Goal: Find specific page/section: Find specific page/section

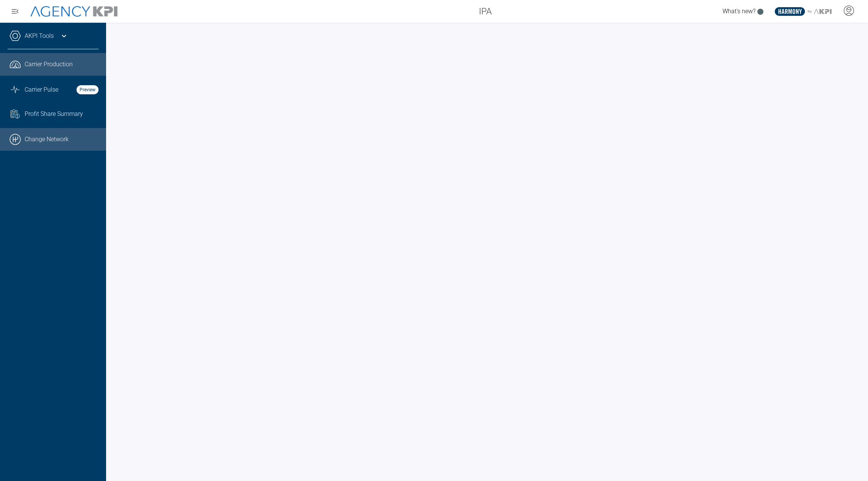
click at [58, 133] on link ".cls-1{fill:none;stroke:#000;stroke-linecap:round;stroke-linejoin:round;stroke-…" at bounding box center [53, 139] width 106 height 23
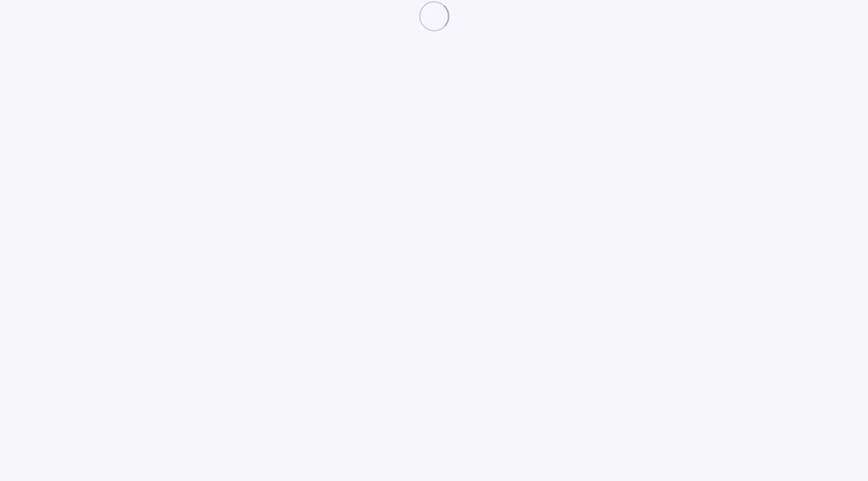
drag, startPoint x: 0, startPoint y: 0, endPoint x: 589, endPoint y: 100, distance: 597.2
click at [589, 100] on html at bounding box center [434, 240] width 868 height 481
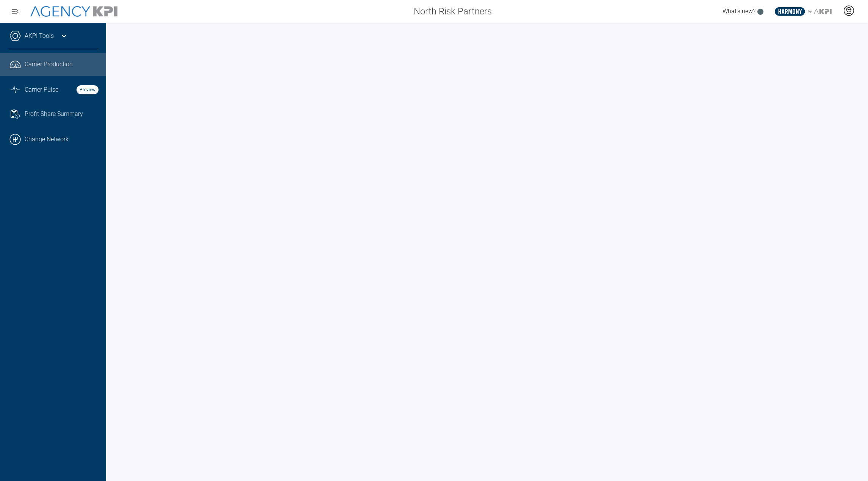
click at [849, 17] on div at bounding box center [848, 11] width 19 height 17
click at [613, 28] on div at bounding box center [487, 252] width 762 height 458
click at [71, 41] on div "AKPI Tools" at bounding box center [53, 39] width 91 height 19
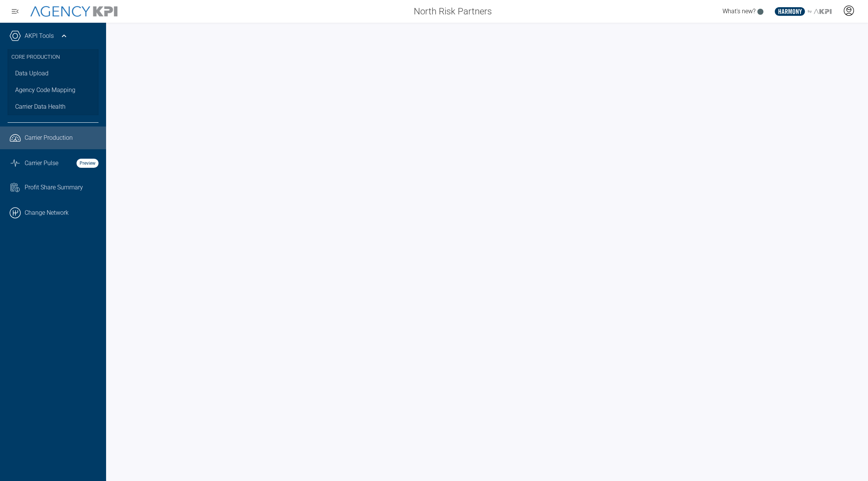
click at [853, 13] on icon at bounding box center [848, 10] width 11 height 11
click at [812, 31] on span "Admin Portal" at bounding box center [811, 32] width 33 height 6
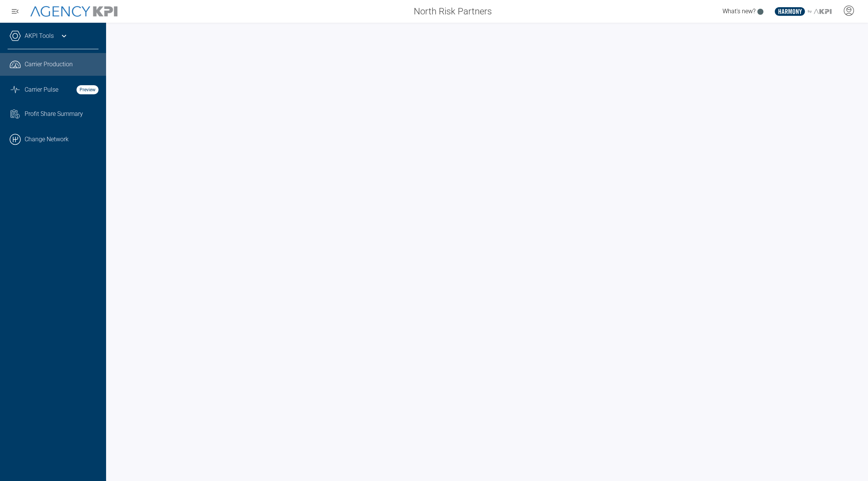
click at [48, 33] on link "AKPI Tools" at bounding box center [39, 35] width 29 height 9
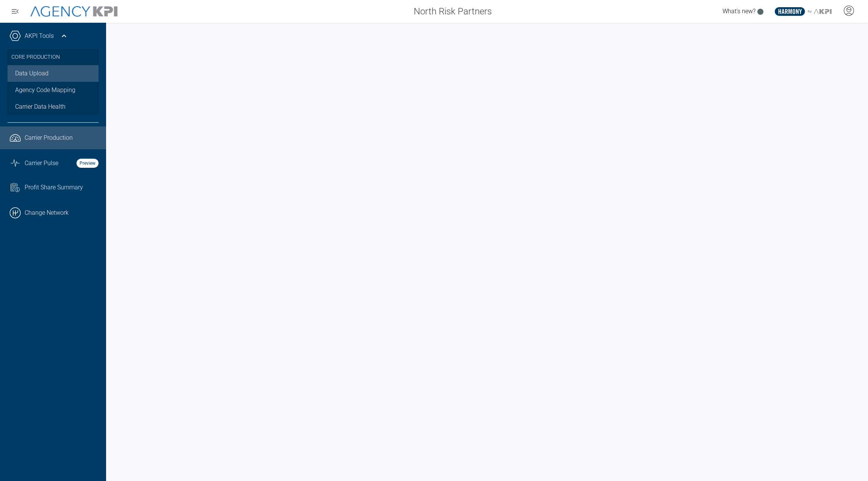
click at [59, 72] on link "Data Upload" at bounding box center [53, 73] width 91 height 17
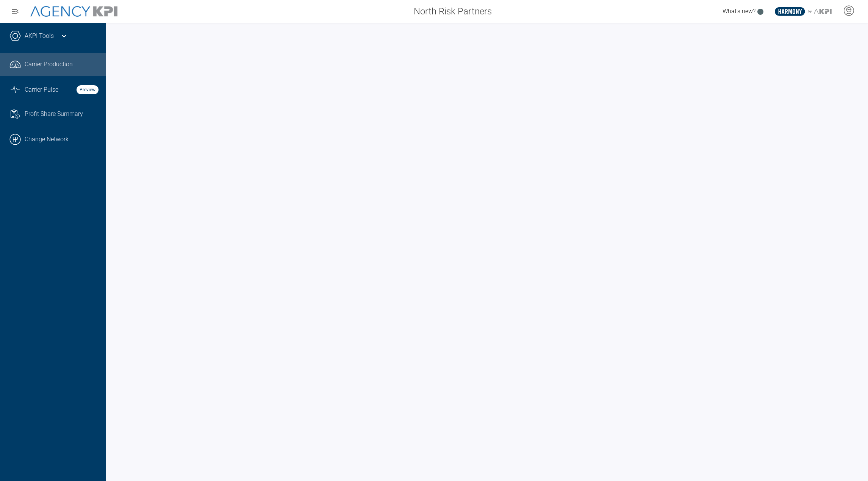
click at [58, 33] on div "AKPI Tools" at bounding box center [53, 39] width 91 height 19
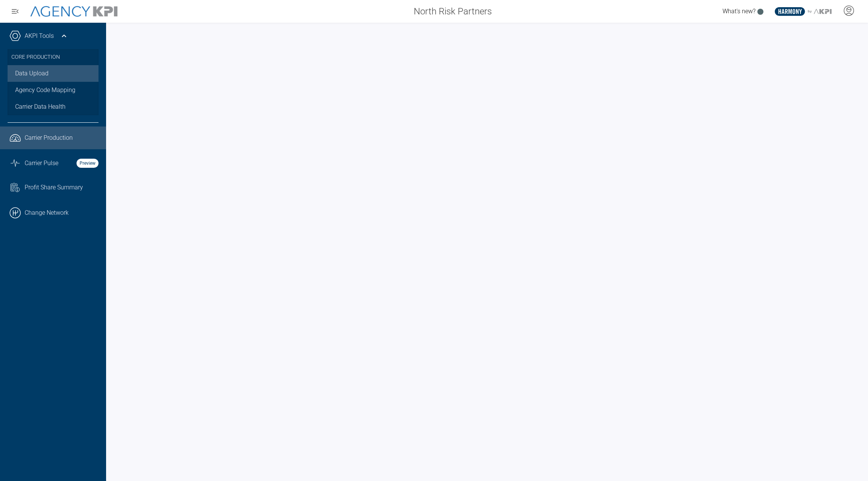
click at [38, 73] on link "Data Upload" at bounding box center [53, 73] width 91 height 17
